Goal: Information Seeking & Learning: Find specific fact

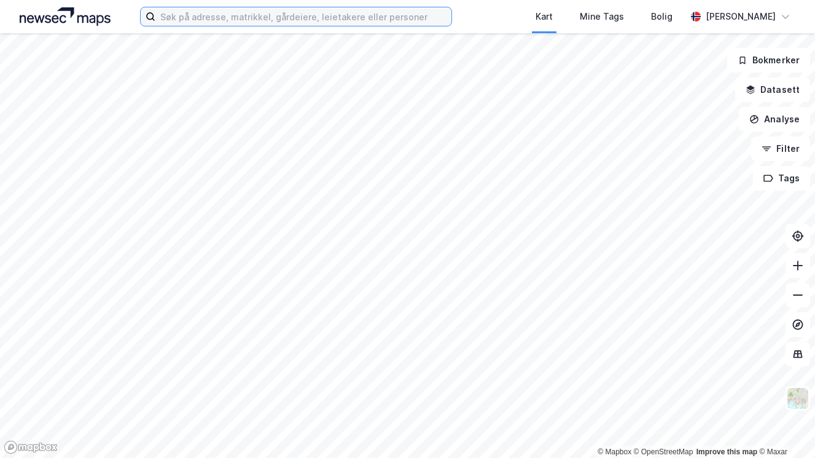
click at [302, 16] on input at bounding box center [303, 16] width 296 height 18
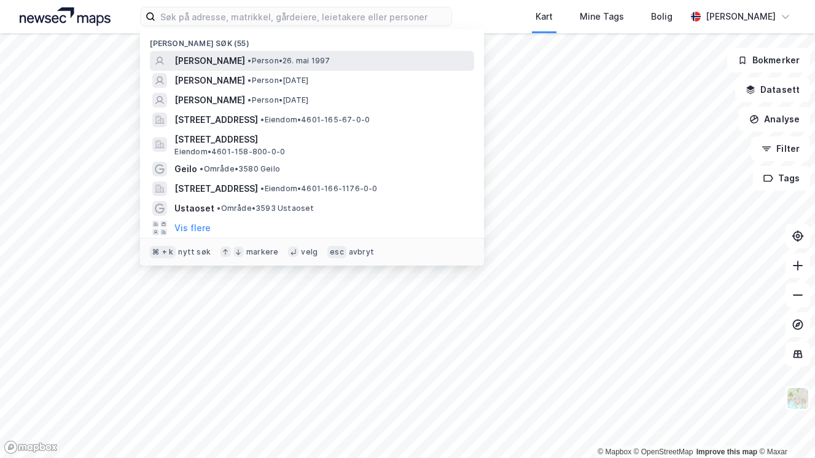
click at [245, 60] on span "[PERSON_NAME]" at bounding box center [210, 60] width 71 height 15
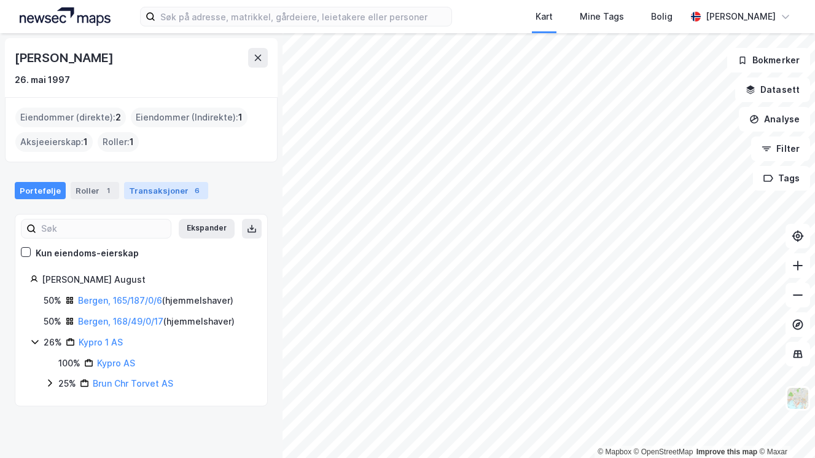
click at [167, 190] on div "Transaksjoner 6" at bounding box center [166, 190] width 84 height 17
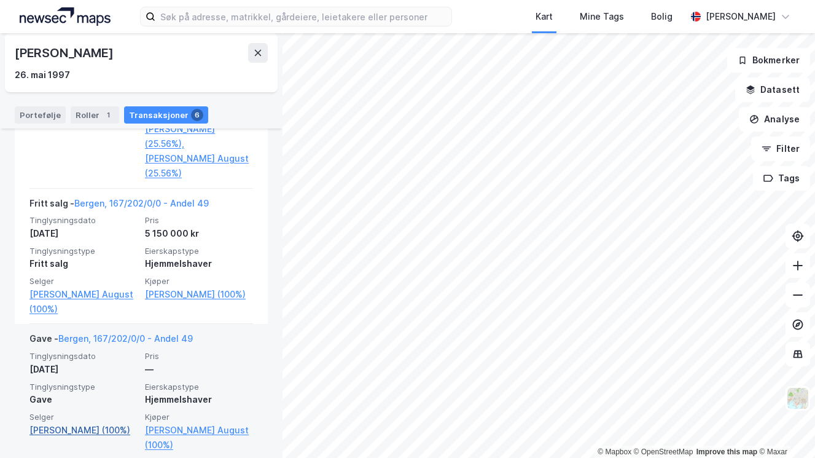
scroll to position [897, 0]
click at [81, 423] on link "[PERSON_NAME] (100%)" at bounding box center [83, 430] width 108 height 15
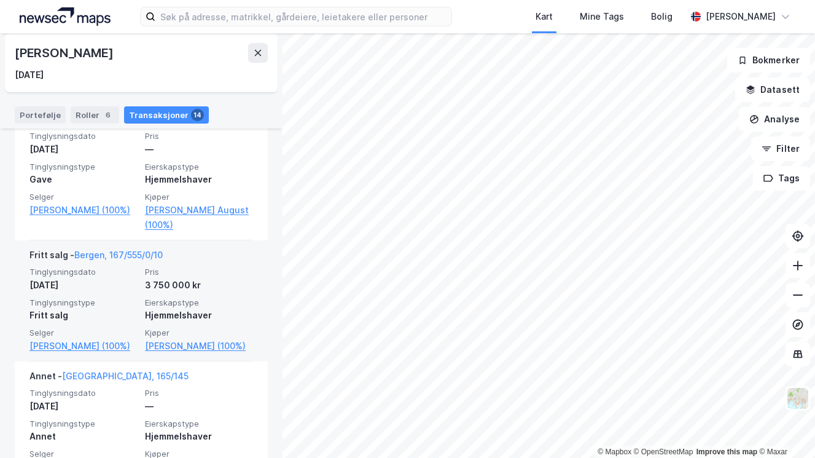
scroll to position [918, 0]
